Goal: Task Accomplishment & Management: Manage account settings

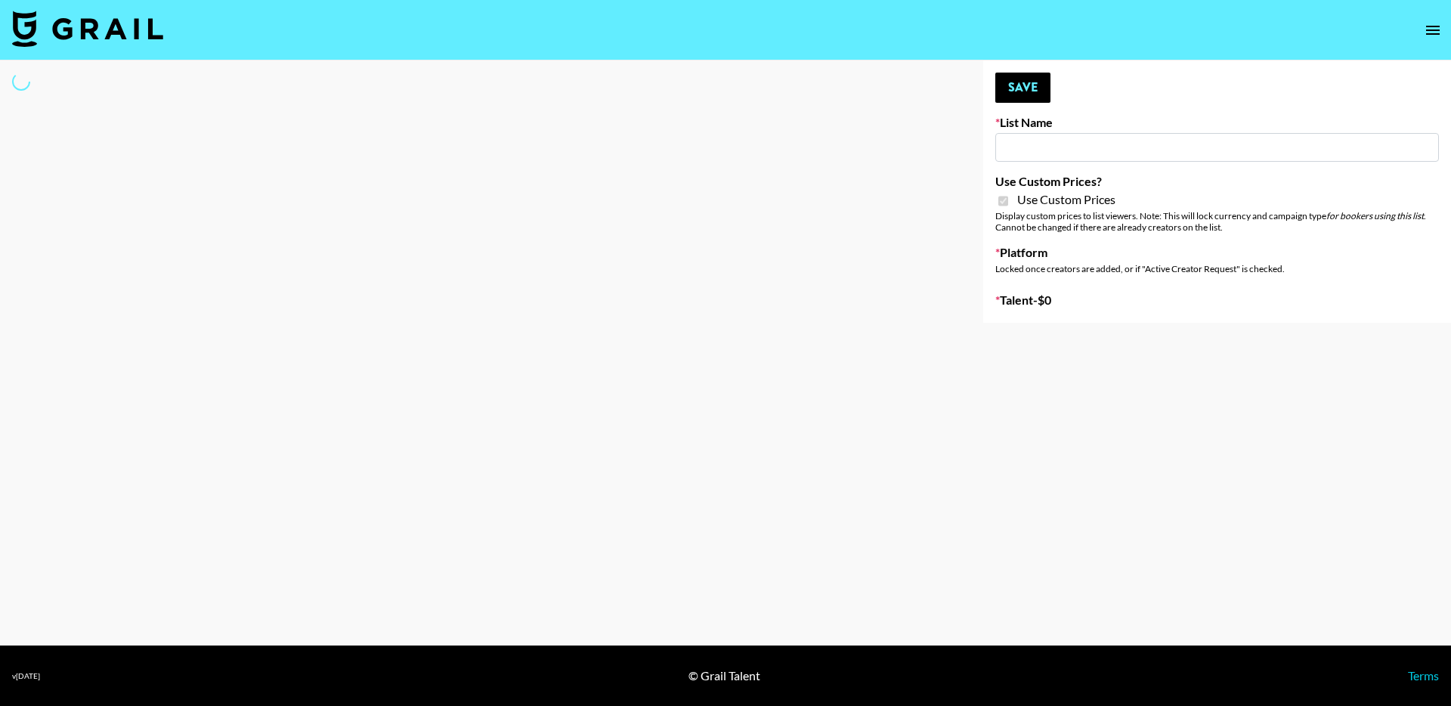
type input "Galaxy Lamps"
checkbox input "true"
select select "Brand"
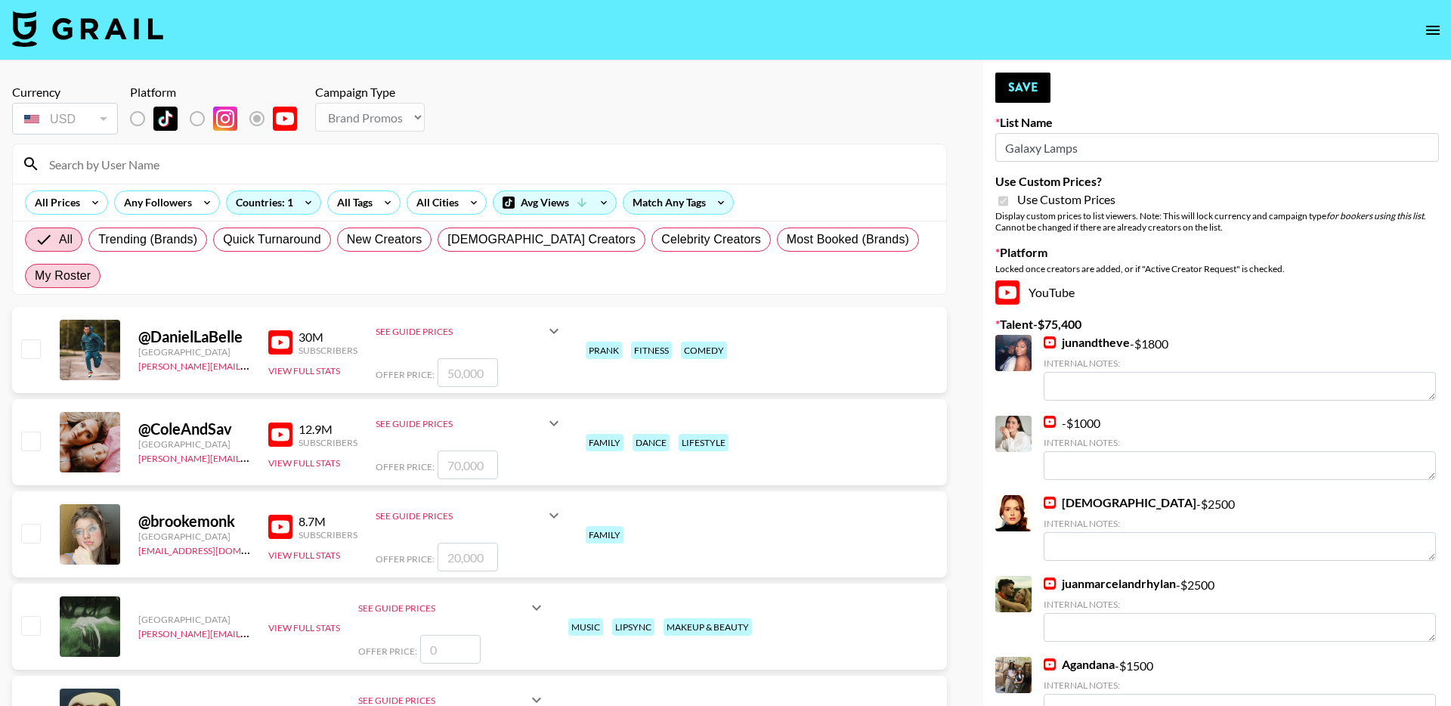
click at [91, 267] on span "My Roster" at bounding box center [63, 276] width 56 height 18
click at [35, 276] on input "My Roster" at bounding box center [35, 276] width 0 height 0
radio input "true"
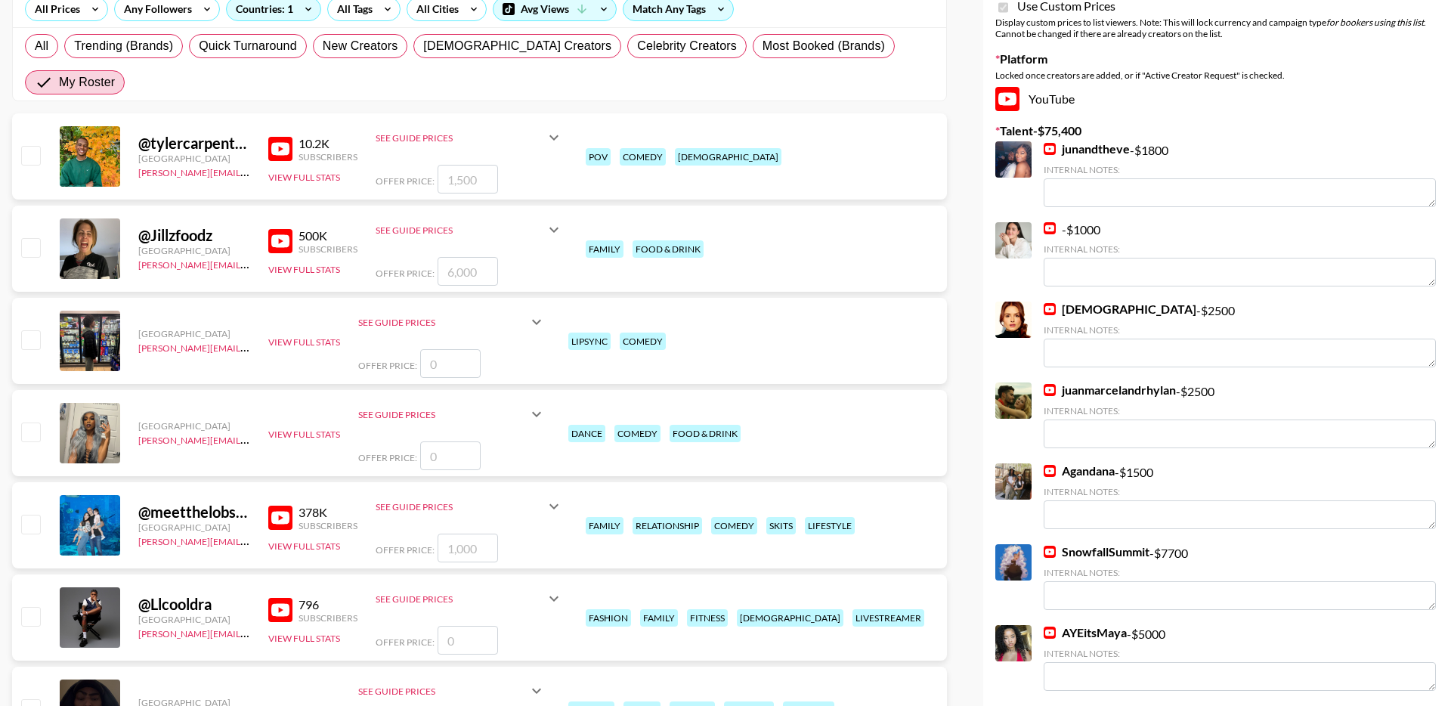
scroll to position [251, 0]
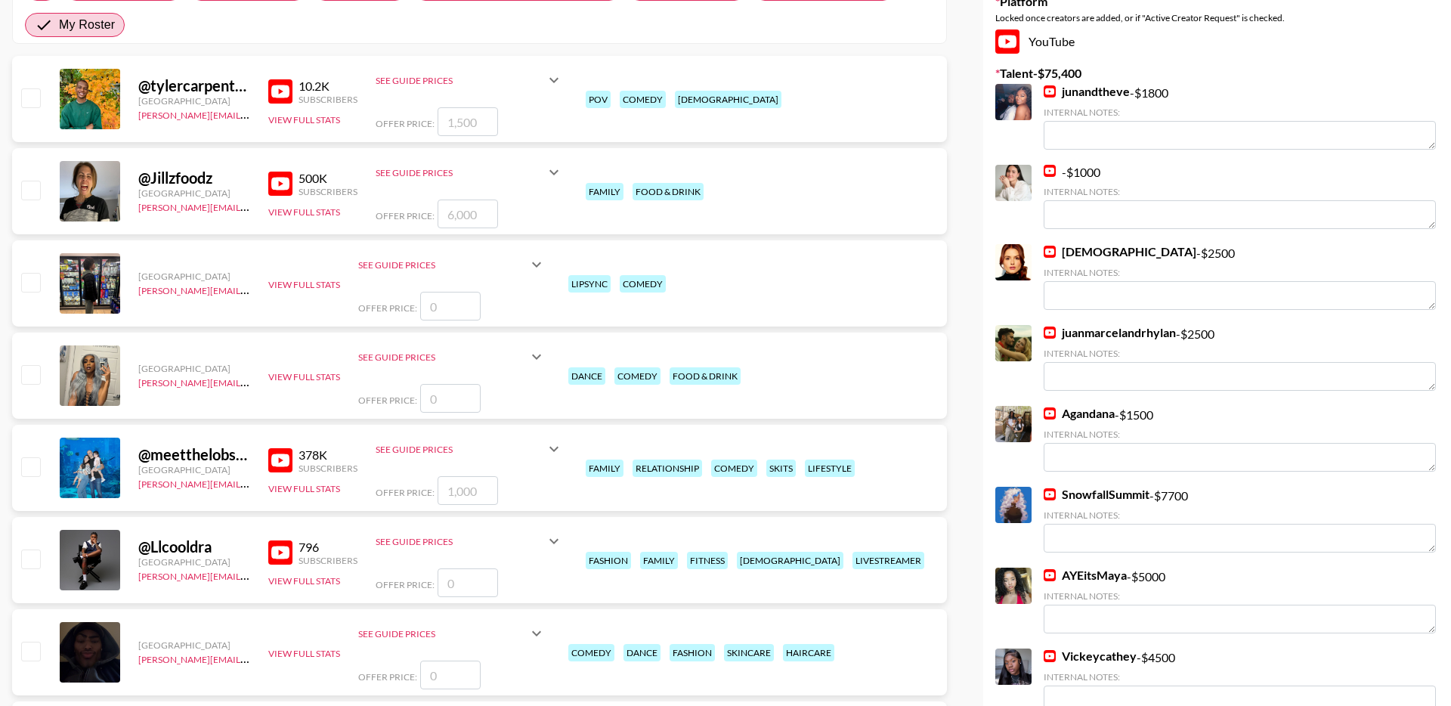
click at [29, 457] on input "checkbox" at bounding box center [30, 466] width 18 height 18
checkbox input "true"
type input "1000"
drag, startPoint x: 482, startPoint y: 454, endPoint x: 433, endPoint y: 451, distance: 49.3
click at [433, 476] on div "Offer Price: 1000" at bounding box center [469, 490] width 187 height 29
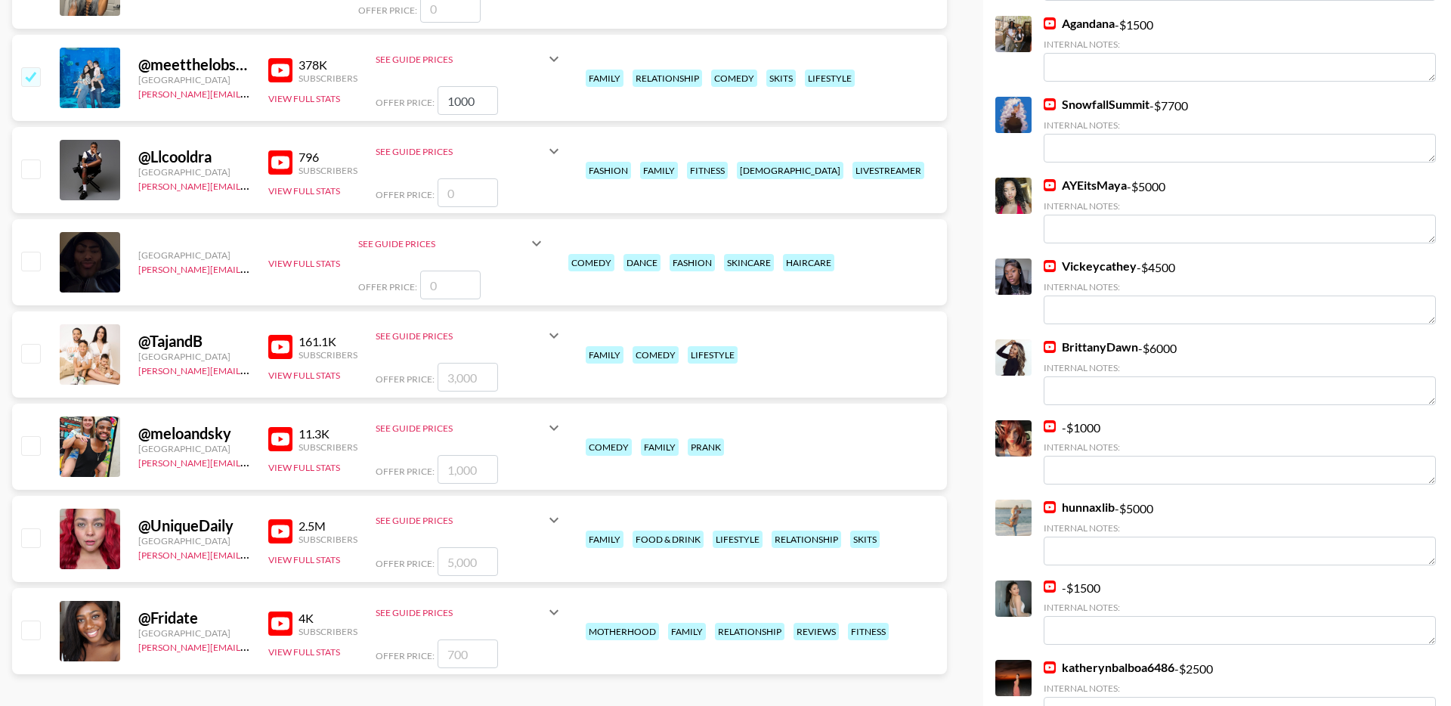
scroll to position [646, 0]
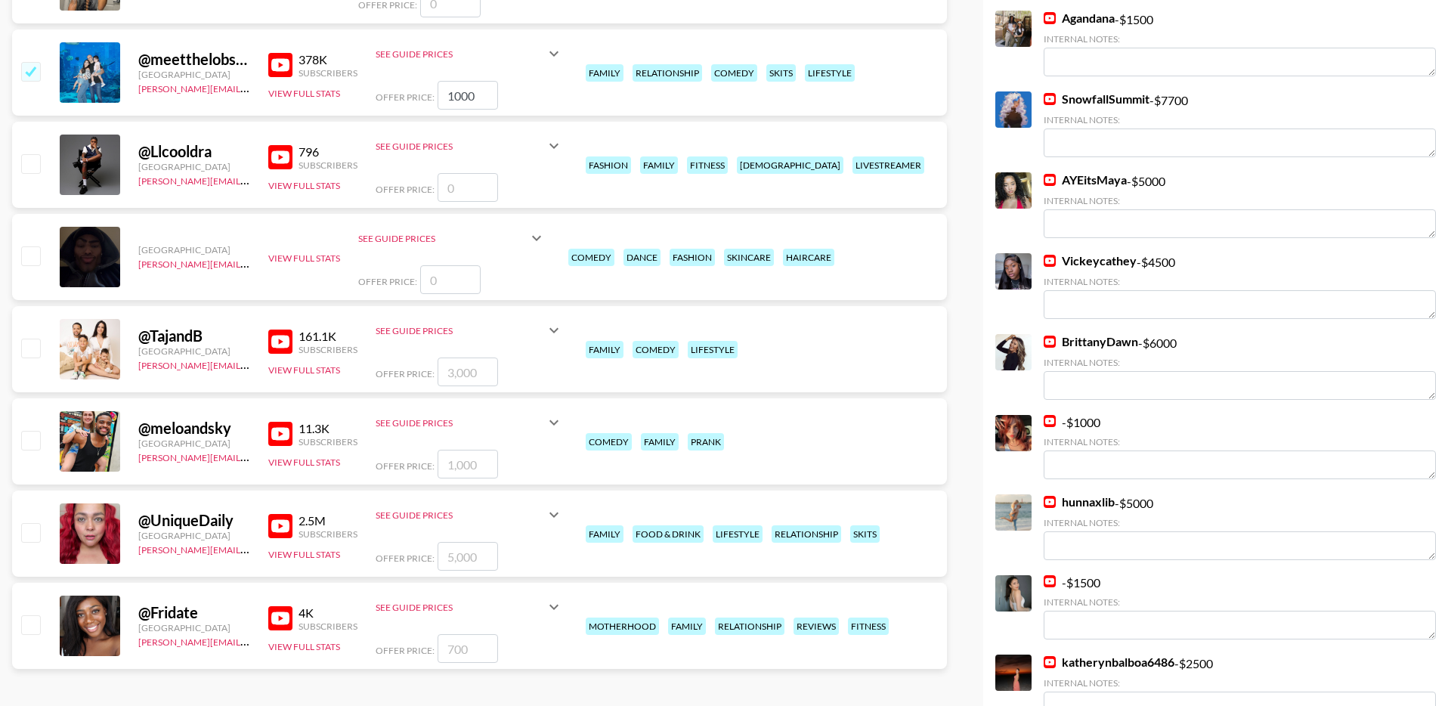
click at [34, 339] on input "checkbox" at bounding box center [30, 348] width 18 height 18
checkbox input "true"
type input "3000"
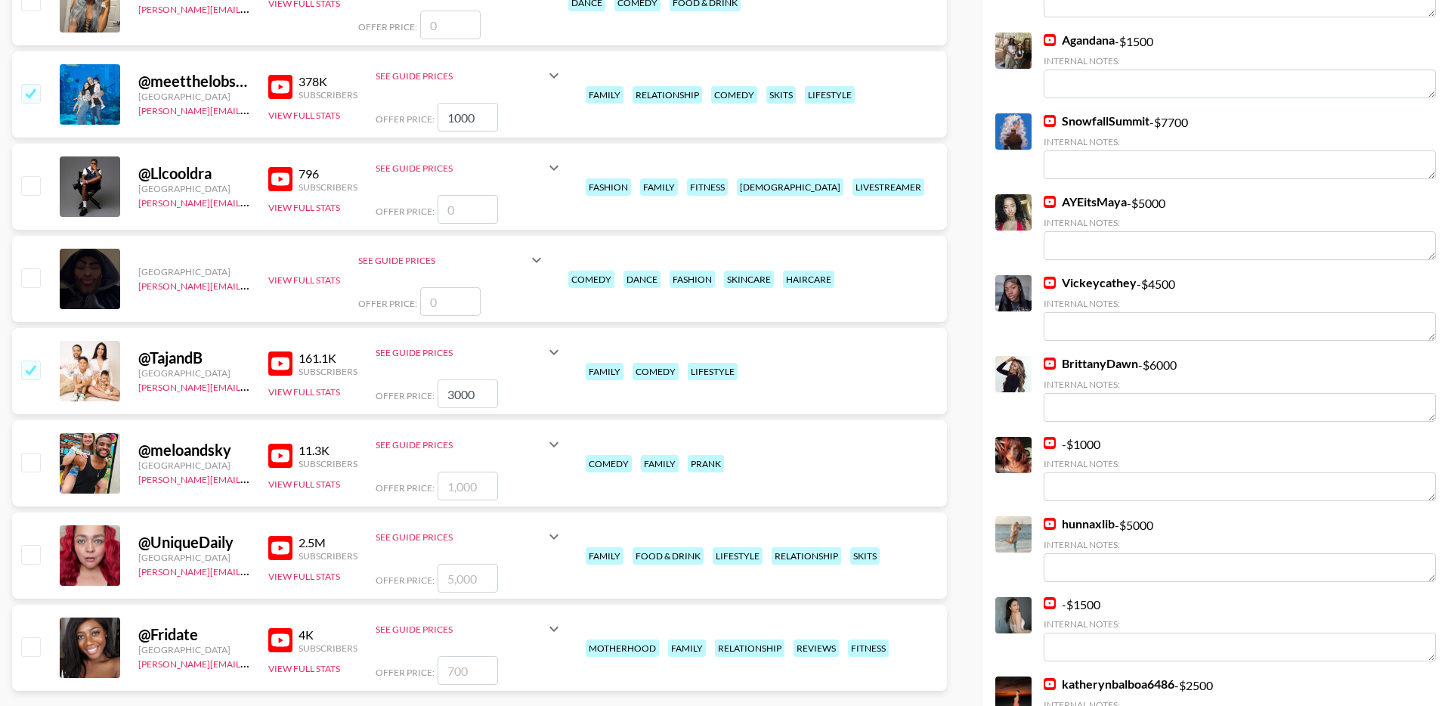
scroll to position [628, 0]
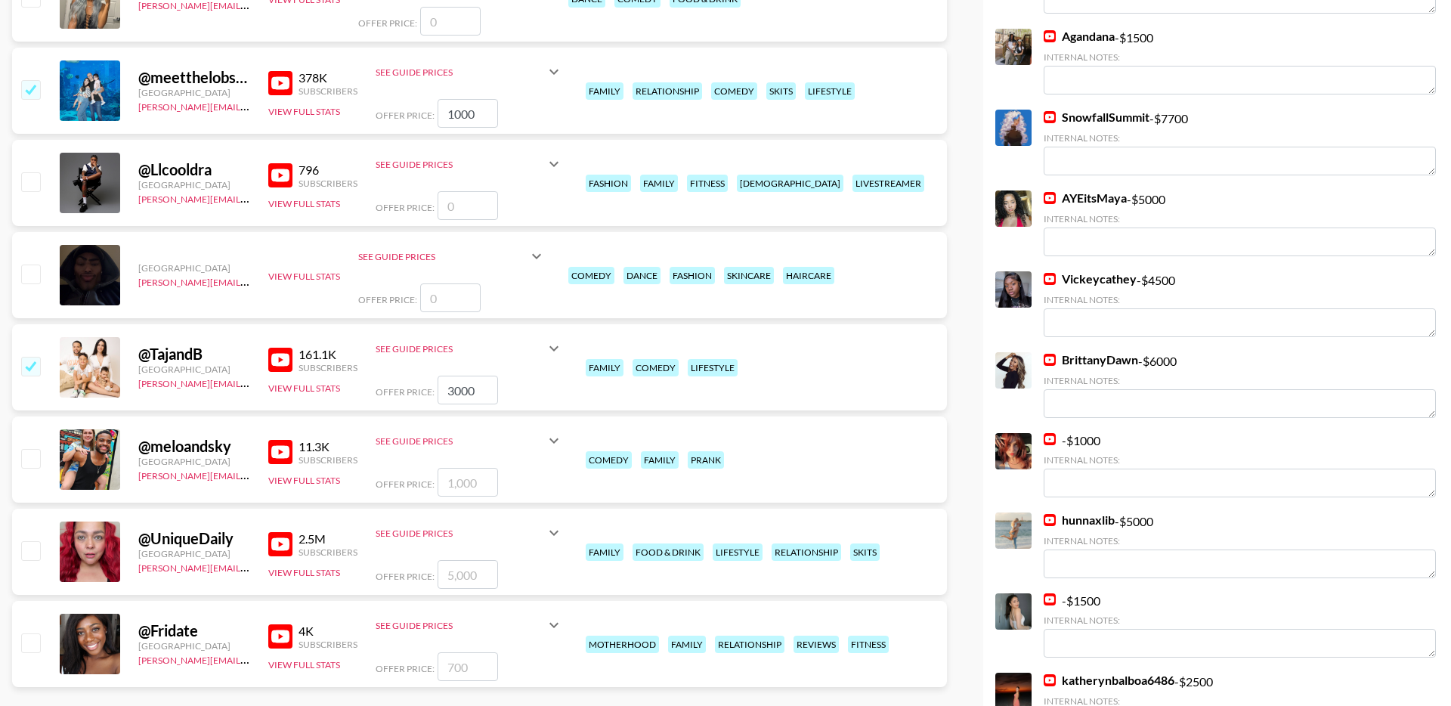
drag, startPoint x: 483, startPoint y: 76, endPoint x: 411, endPoint y: 76, distance: 71.8
click at [411, 99] on div "Offer Price: 1000" at bounding box center [469, 113] width 187 height 29
type input "5000"
click at [34, 541] on input "checkbox" at bounding box center [30, 550] width 18 height 18
checkbox input "true"
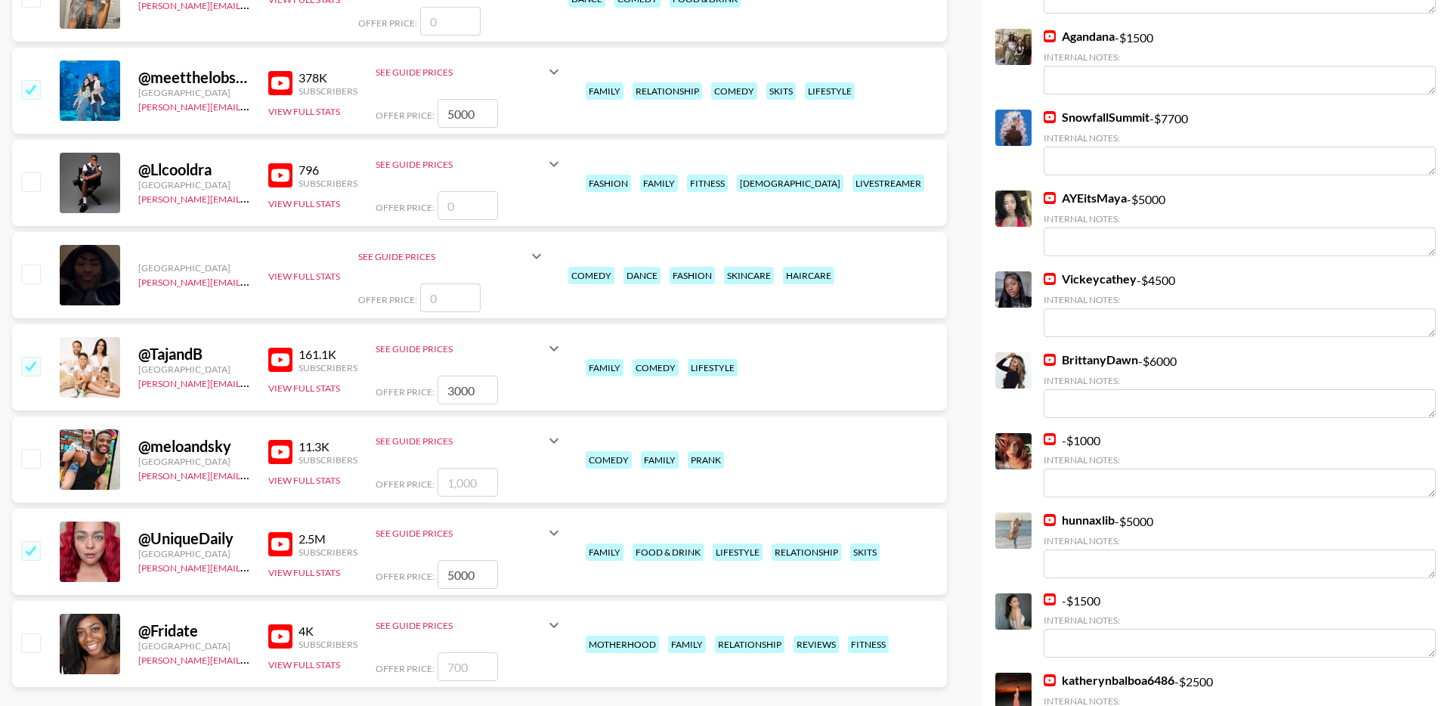
drag, startPoint x: 482, startPoint y: 534, endPoint x: 434, endPoint y: 534, distance: 47.6
click at [434, 560] on div "Offer Price: 5000" at bounding box center [469, 574] width 187 height 29
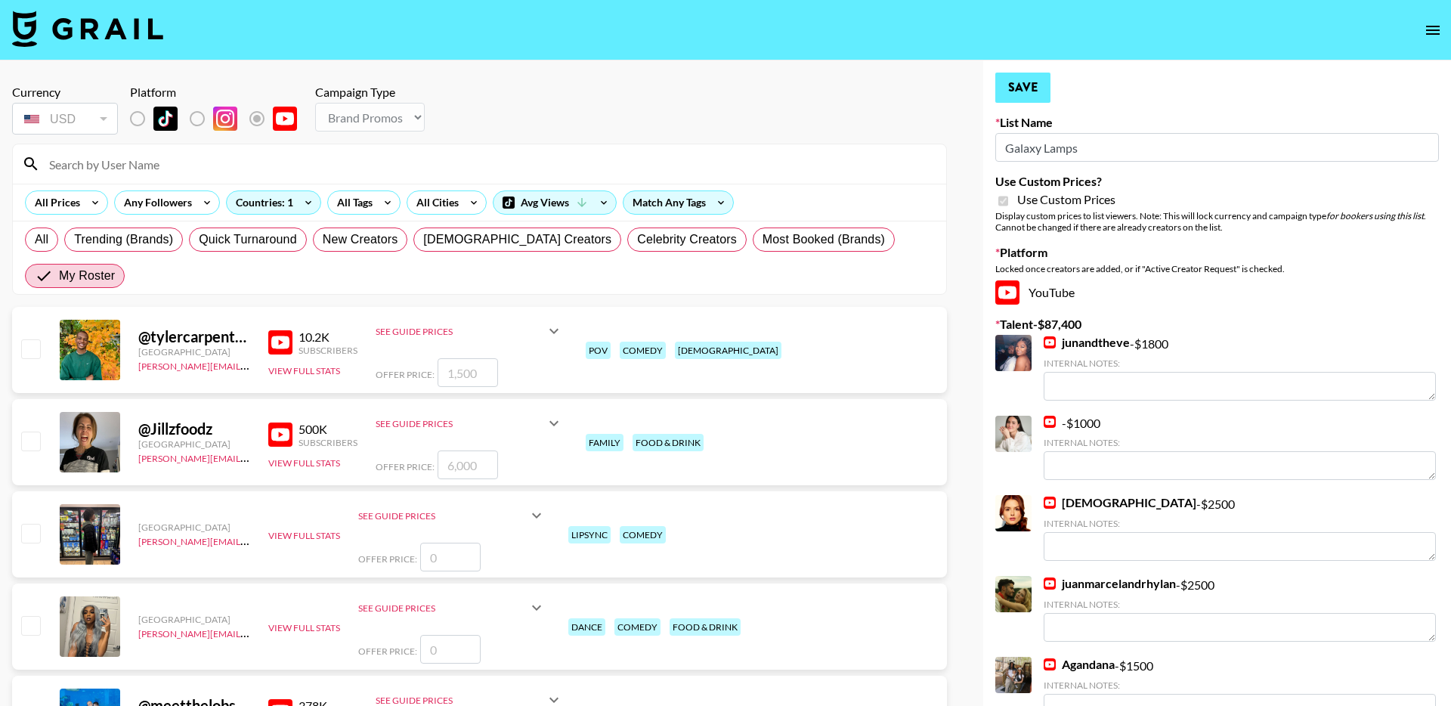
type input "4000"
click at [1029, 89] on button "Save" at bounding box center [1023, 88] width 55 height 30
radio input "true"
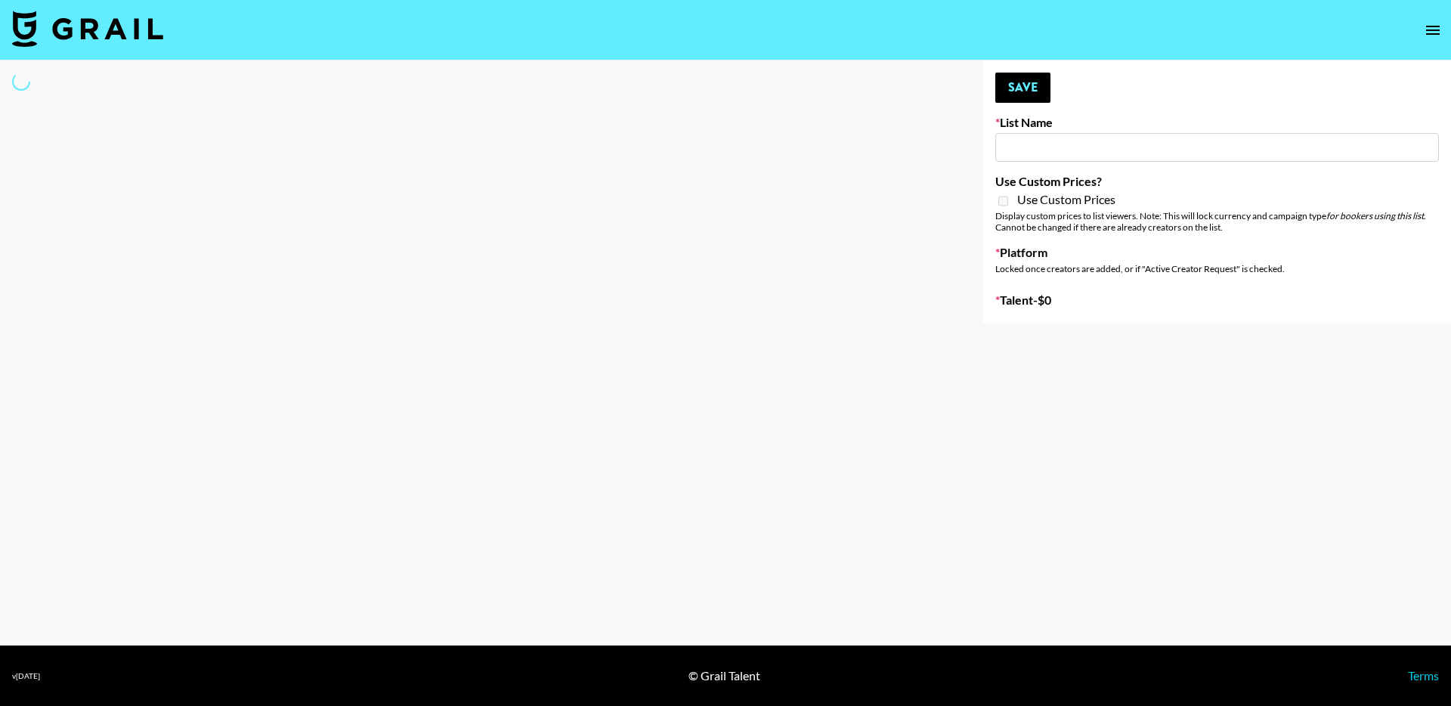
type input "Zhus Song Promo - Tega"
select select "Song"
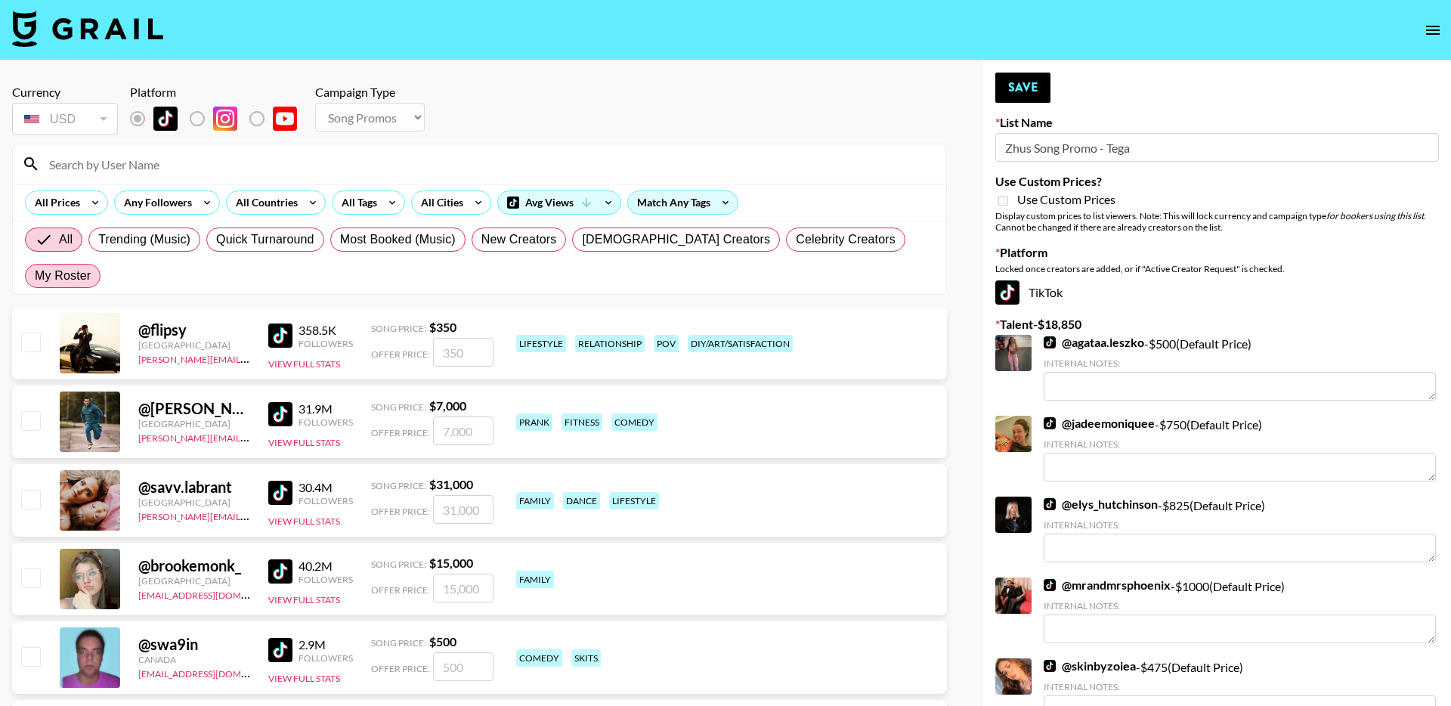
click at [91, 267] on span "My Roster" at bounding box center [63, 276] width 56 height 18
click at [35, 276] on input "My Roster" at bounding box center [35, 276] width 0 height 0
radio input "true"
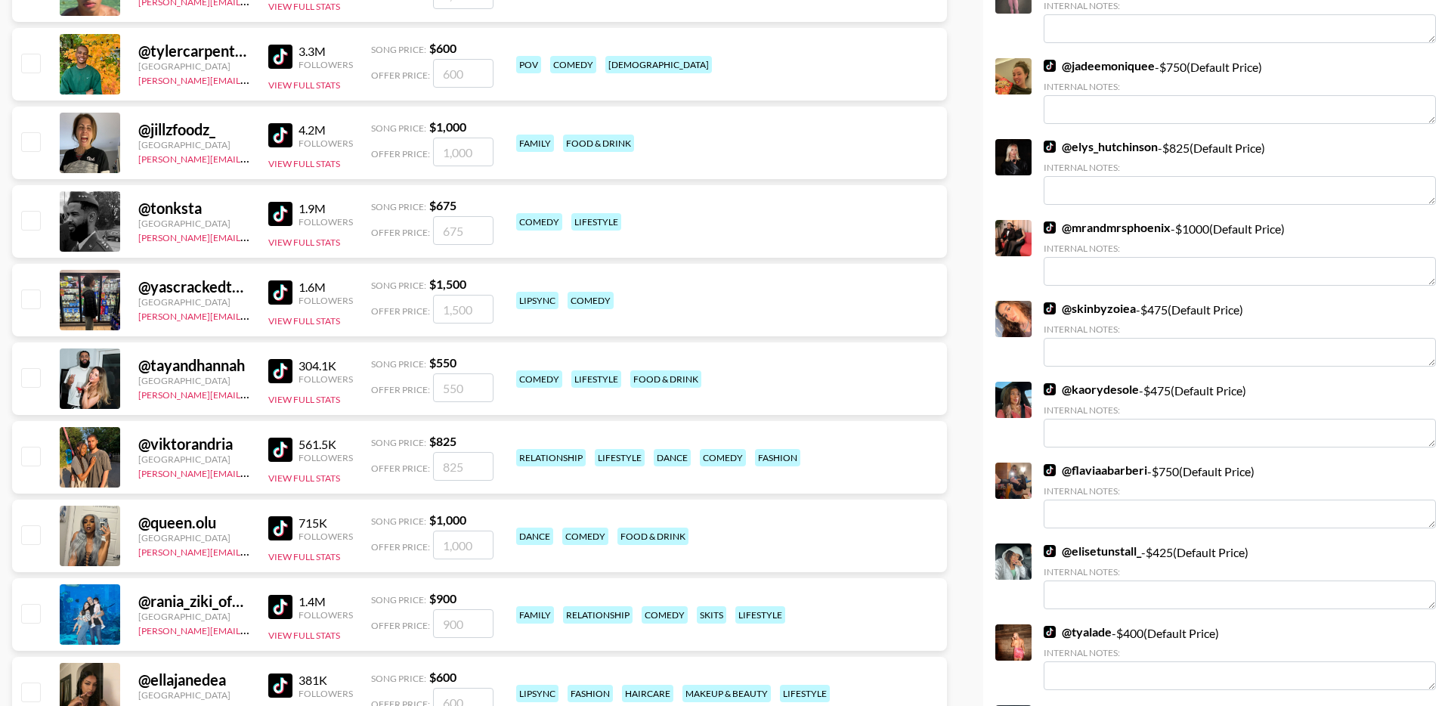
scroll to position [414, 0]
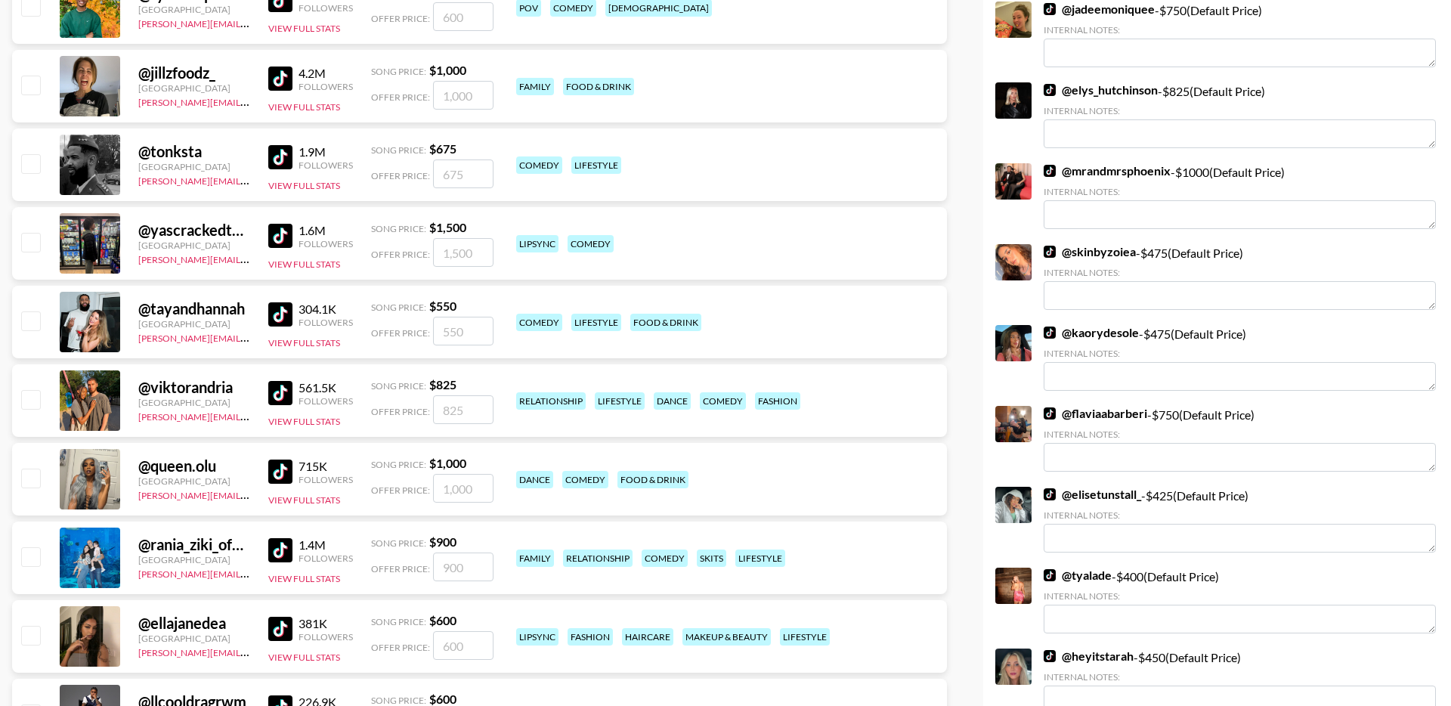
click at [27, 390] on input "checkbox" at bounding box center [30, 399] width 18 height 18
checkbox input "true"
type input "825"
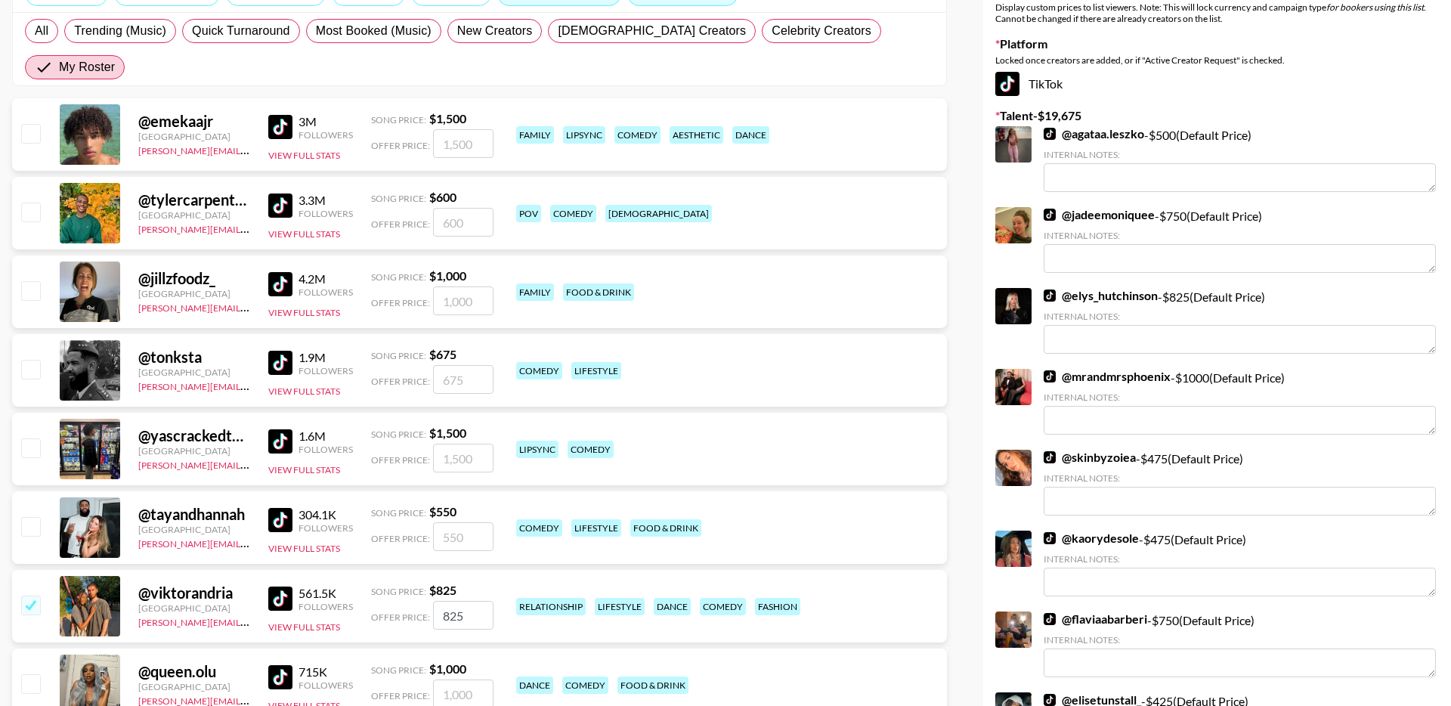
scroll to position [0, 0]
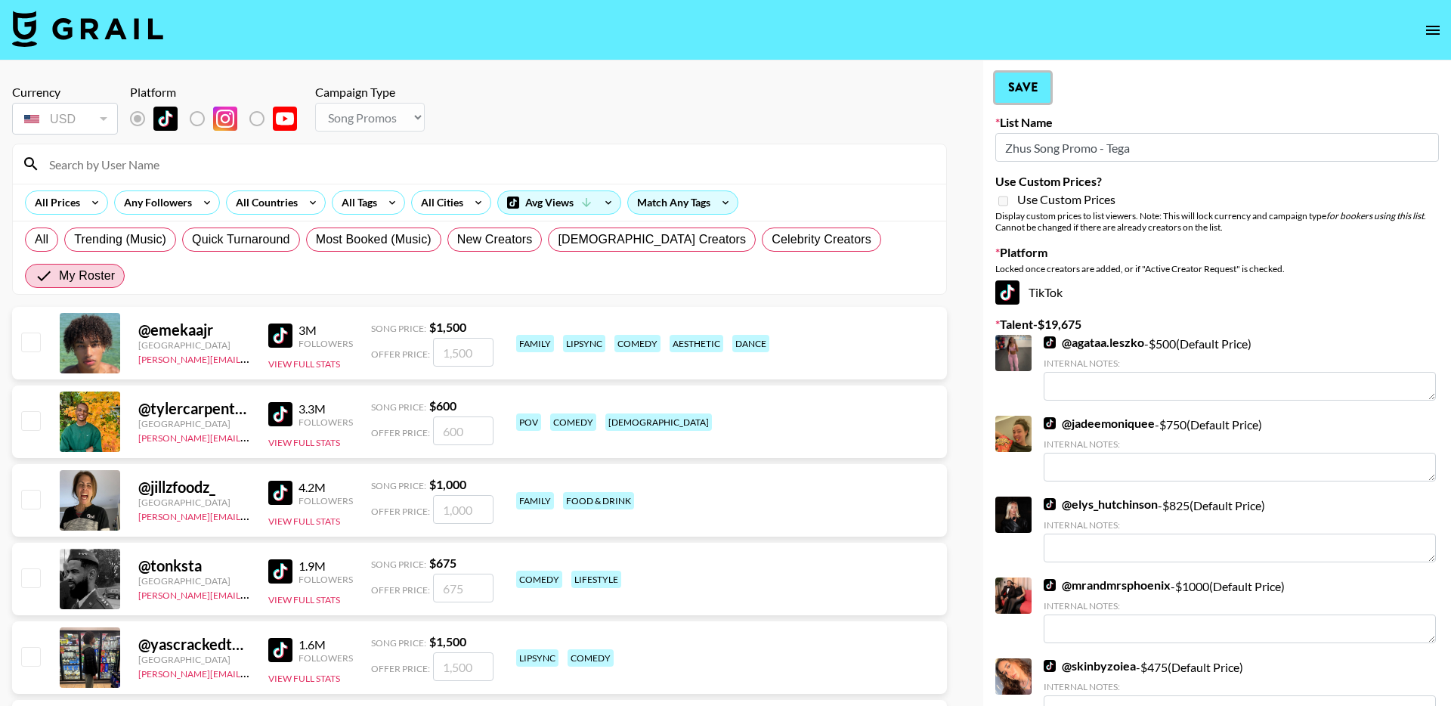
click at [1042, 86] on button "Save" at bounding box center [1023, 88] width 55 height 30
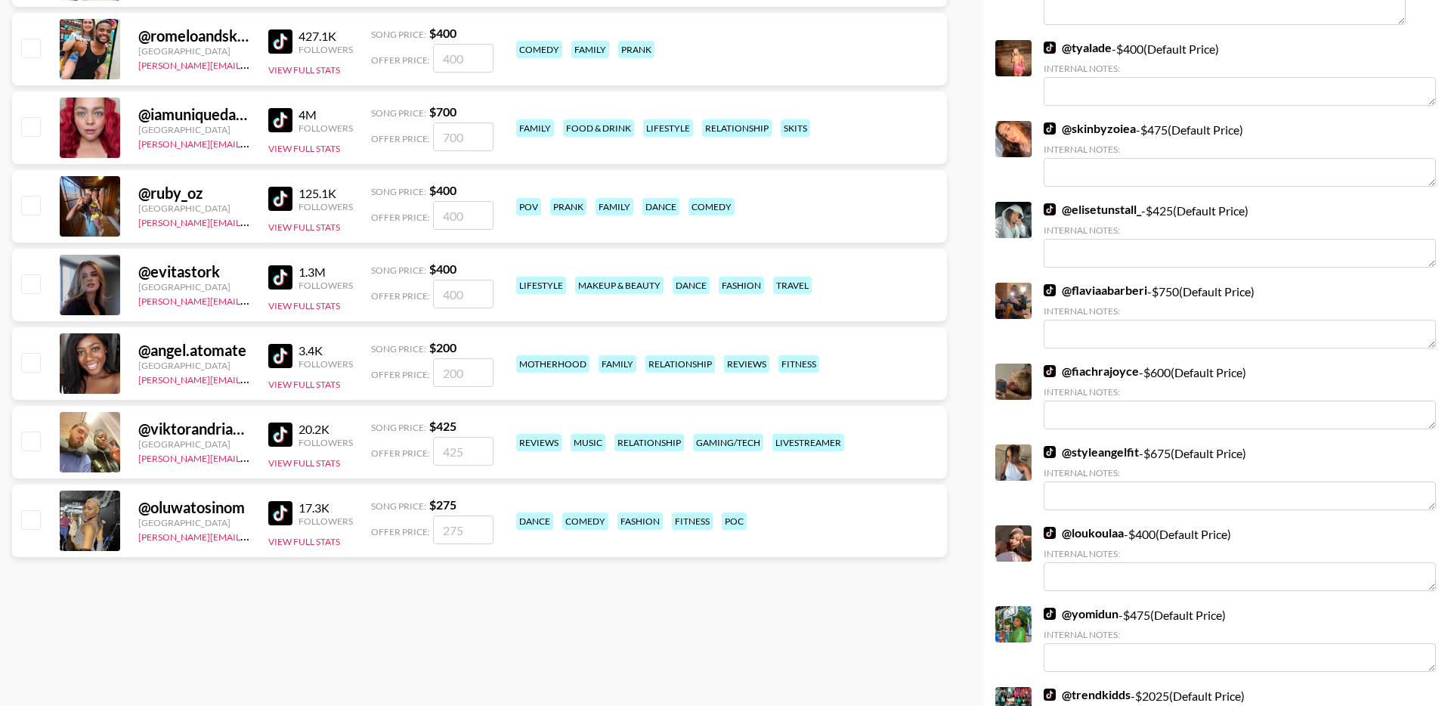
scroll to position [1291, 0]
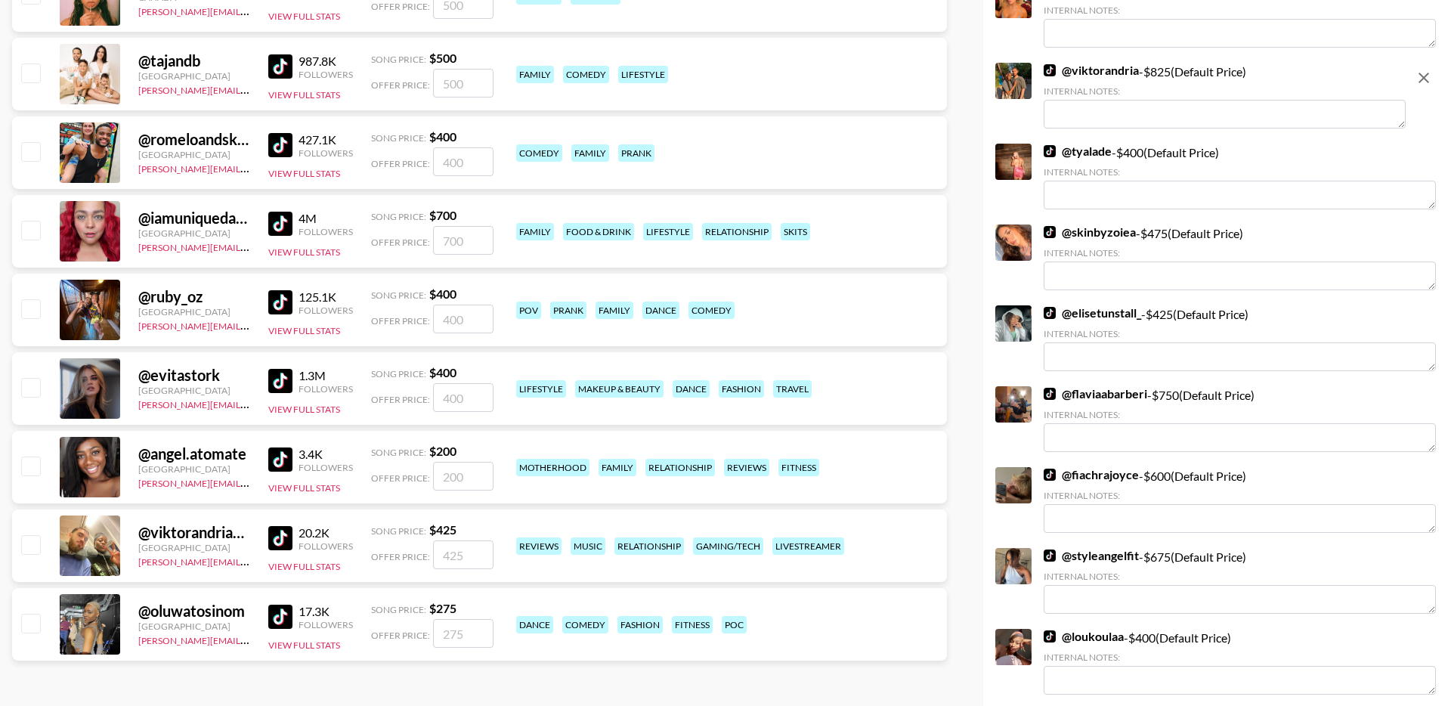
click at [32, 378] on input "checkbox" at bounding box center [30, 387] width 18 height 18
checkbox input "true"
type input "400"
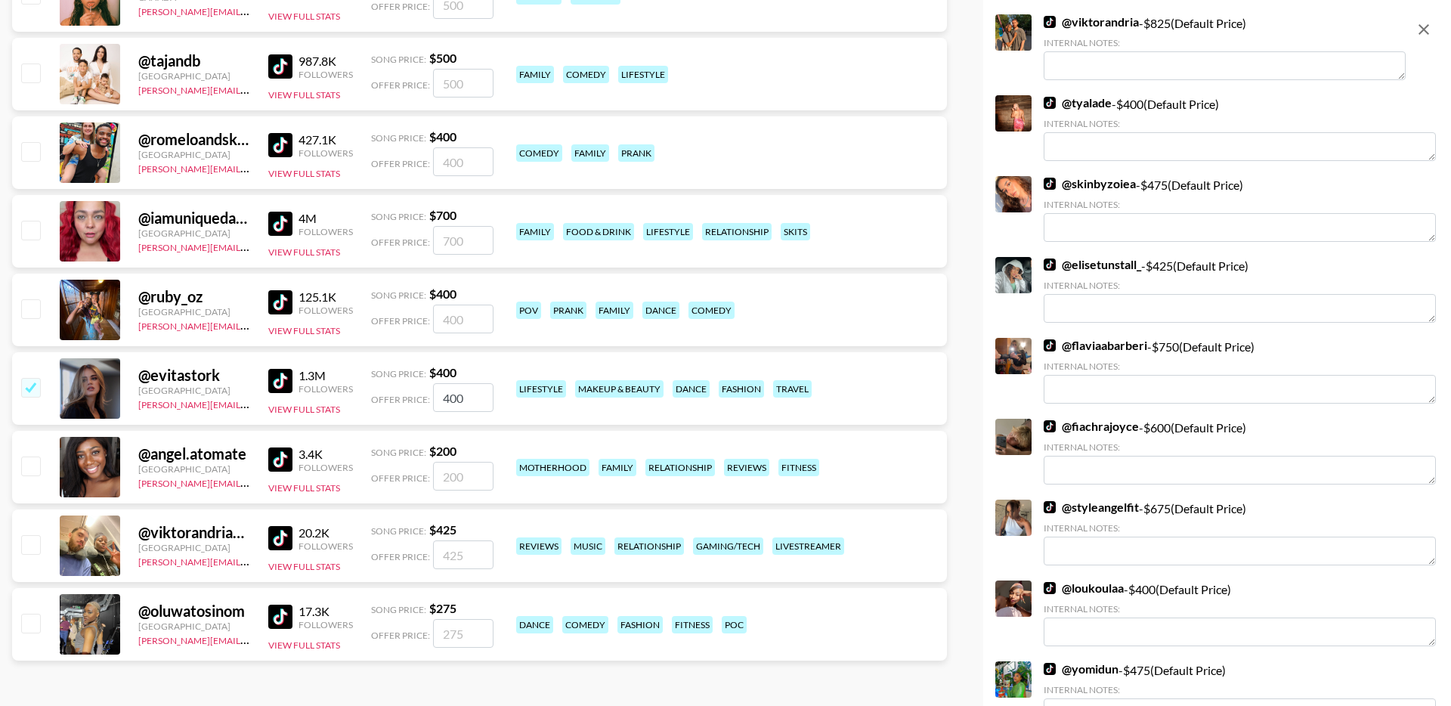
scroll to position [0, 0]
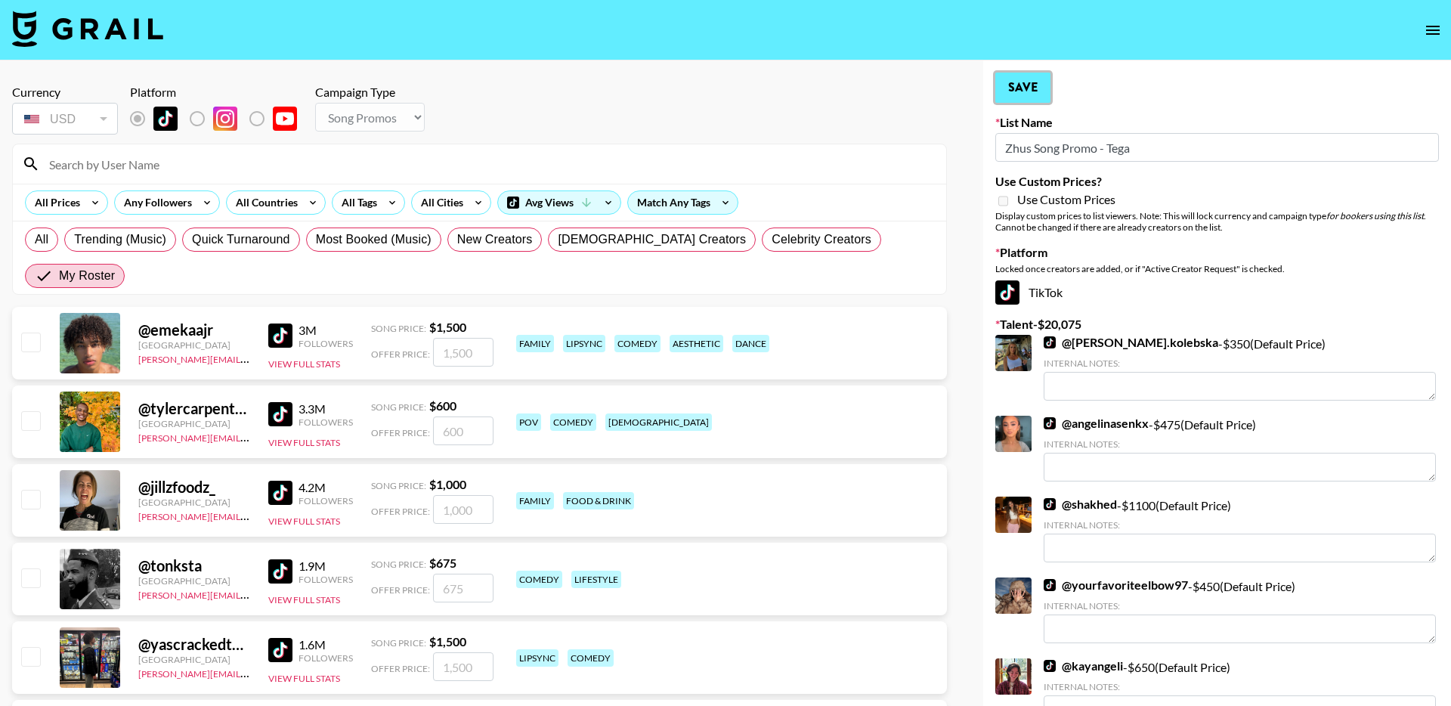
click at [1031, 96] on button "Save" at bounding box center [1023, 88] width 55 height 30
